Goal: Task Accomplishment & Management: Manage account settings

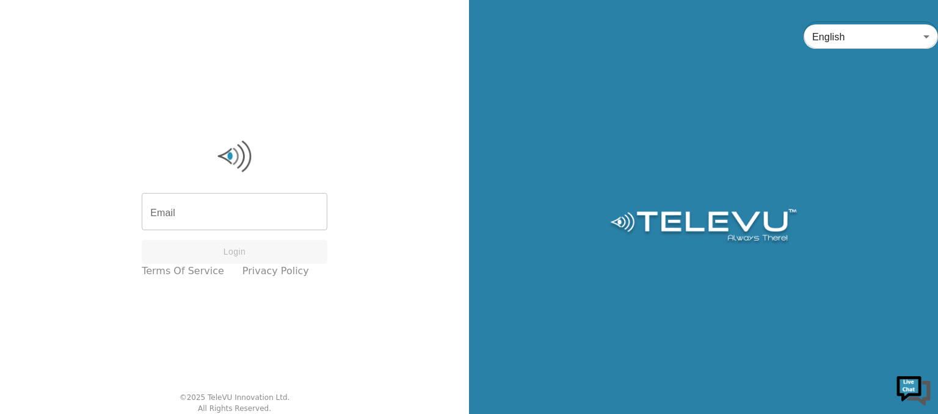
click at [219, 216] on input "Email" at bounding box center [235, 213] width 186 height 34
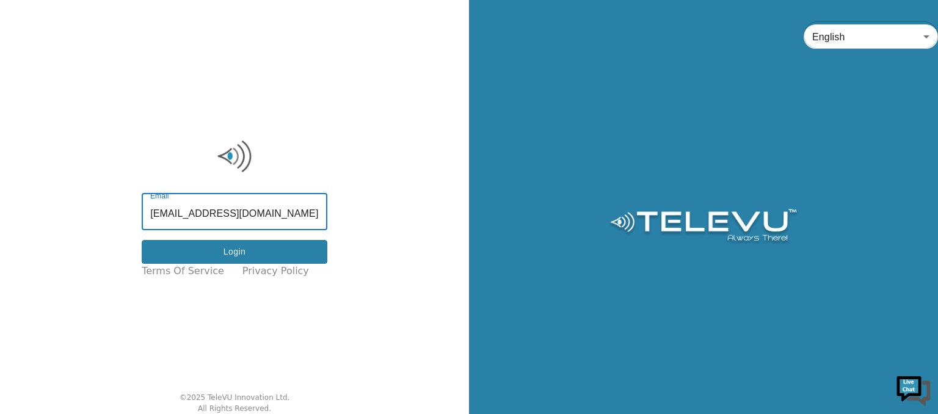
type input "[EMAIL_ADDRESS][DOMAIN_NAME]"
click at [252, 250] on button "Login" at bounding box center [235, 252] width 186 height 24
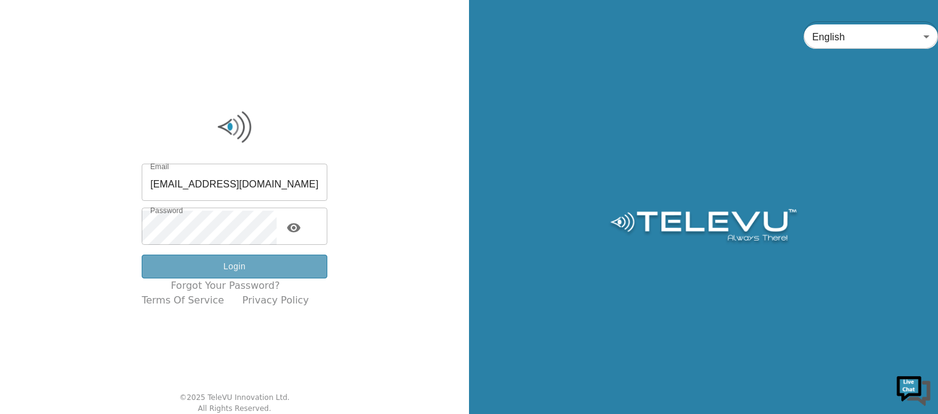
click at [261, 266] on button "Login" at bounding box center [235, 267] width 186 height 24
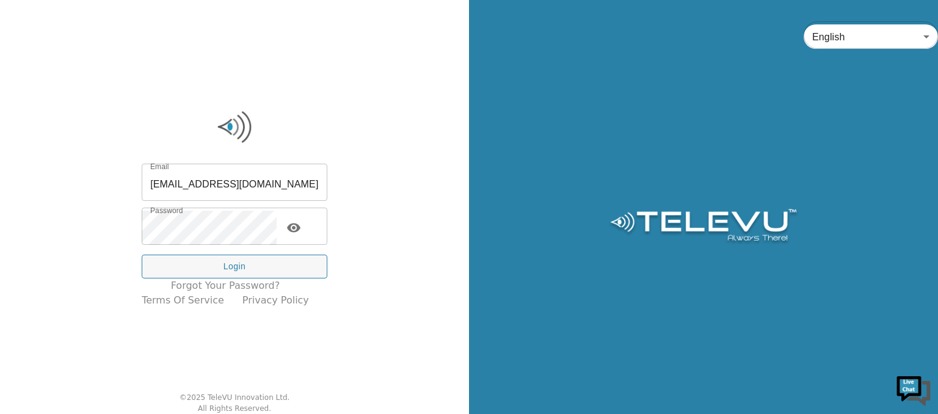
click at [301, 231] on icon "toggle password visibility" at bounding box center [293, 228] width 13 height 9
click at [301, 230] on icon "toggle password visibility" at bounding box center [293, 227] width 15 height 15
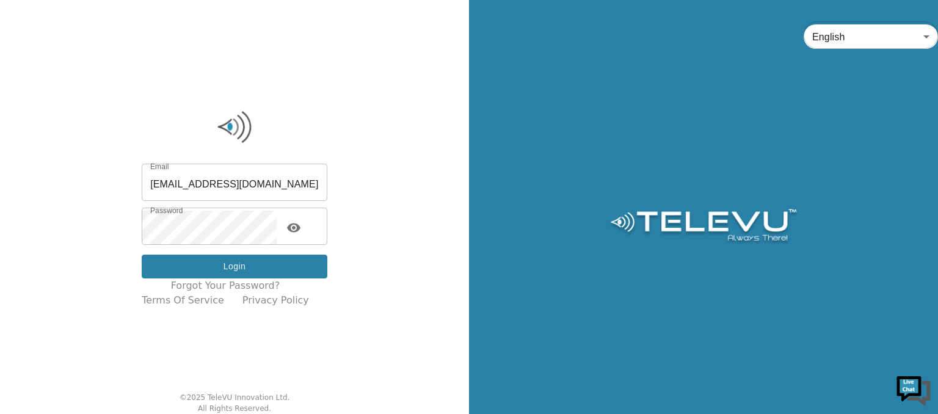
click at [286, 266] on button "Login" at bounding box center [235, 267] width 186 height 24
